Goal: Communication & Community: Answer question/provide support

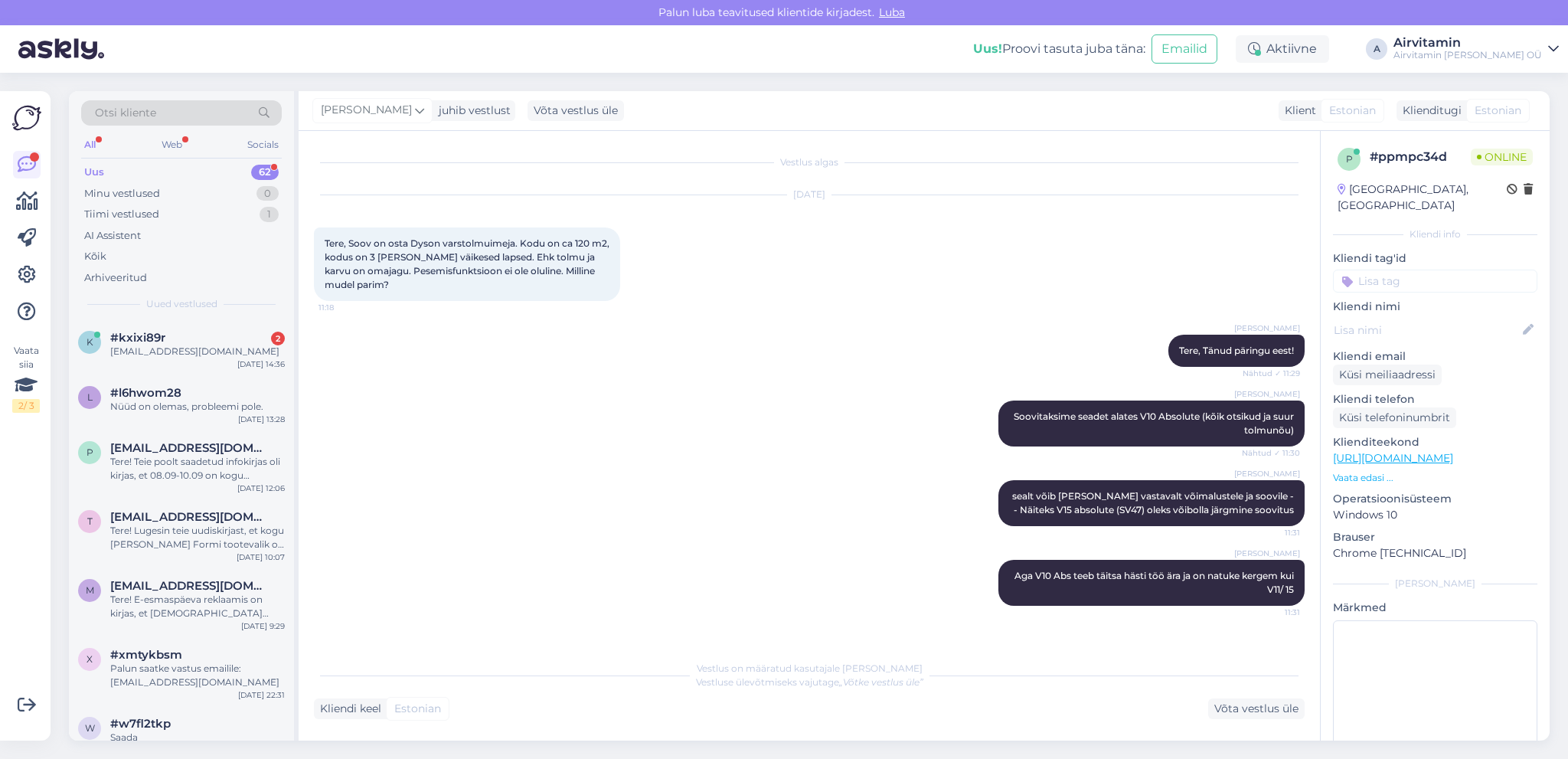
click at [636, 484] on div "[PERSON_NAME] sealt võib [PERSON_NAME] vastavalt võimalustele ja soovile -- Näi…" at bounding box center [809, 503] width 991 height 80
click at [161, 350] on div "[EMAIL_ADDRESS][DOMAIN_NAME]" at bounding box center [197, 351] width 175 height 14
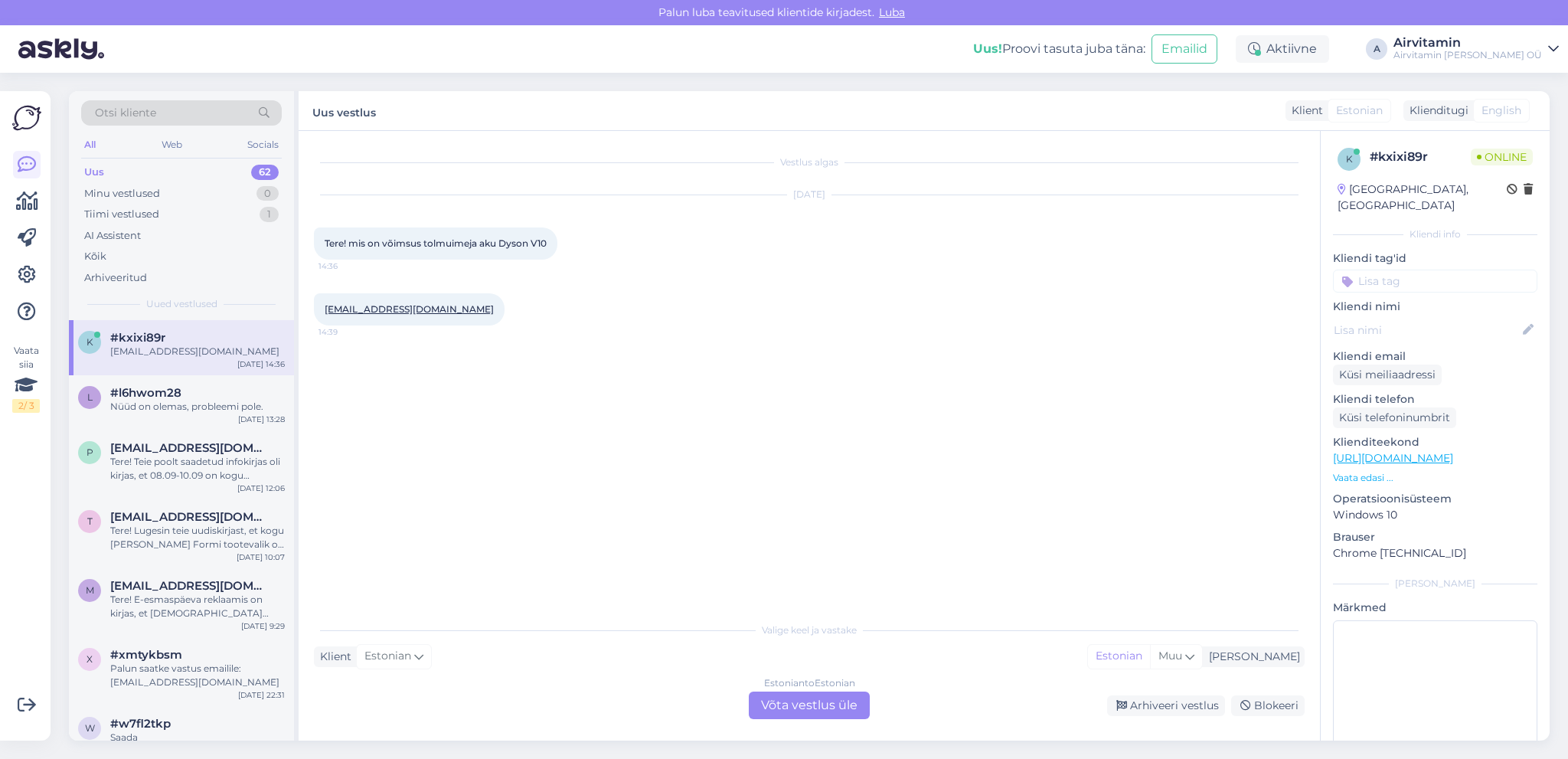
click at [804, 707] on div "Estonian to Estonian Võta vestlus üle" at bounding box center [809, 705] width 121 height 27
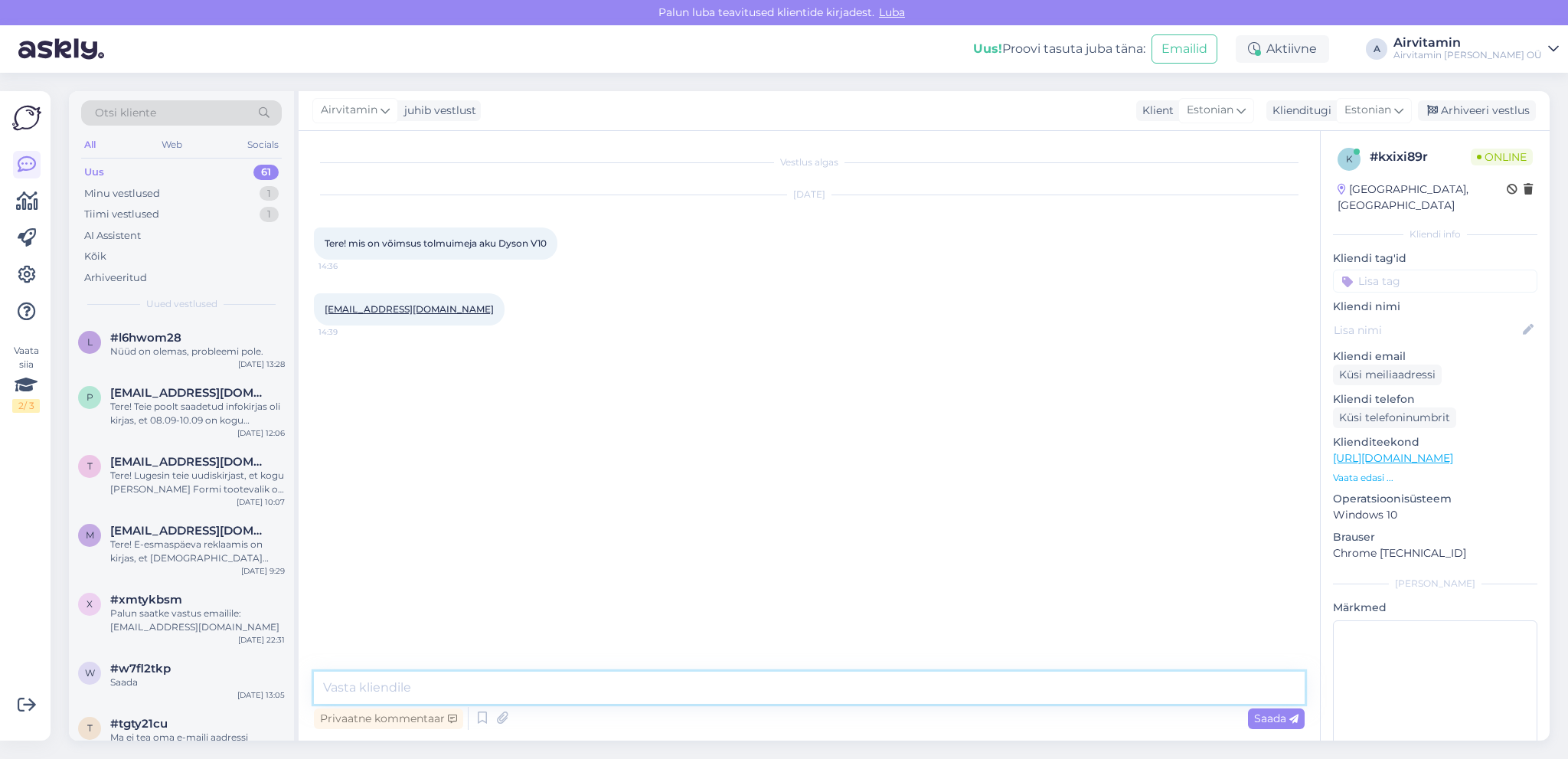
click at [399, 690] on textarea at bounding box center [809, 688] width 991 height 32
click at [369, 686] on textarea "Tere." at bounding box center [809, 688] width 991 height 32
drag, startPoint x: 403, startPoint y: 687, endPoint x: 502, endPoint y: 670, distance: 100.4
click at [403, 687] on textarea "Tere. V10 akumaht on 2600 mAh" at bounding box center [809, 688] width 991 height 32
click at [438, 688] on textarea "Tere. V10 aku maht on 2600 mAh" at bounding box center [809, 688] width 991 height 32
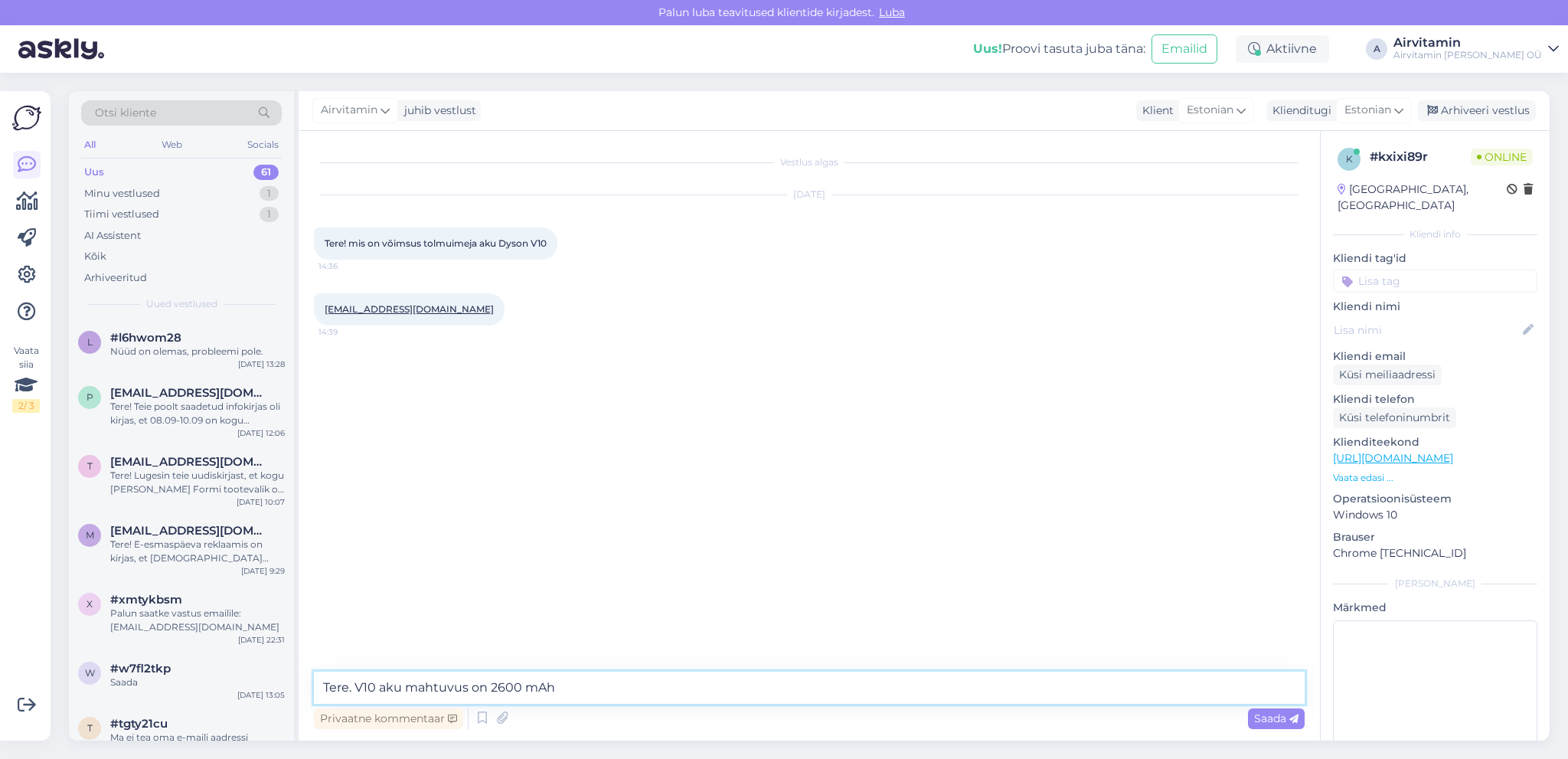
click at [559, 690] on textarea "Tere. V10 aku mahtuvus on 2600 mAh" at bounding box center [809, 688] width 991 height 32
type textarea "Tere. V10 aku mahtuvus on 2600 mAh."
click at [1268, 719] on span "Saada" at bounding box center [1276, 718] width 44 height 14
